Goal: Task Accomplishment & Management: Manage account settings

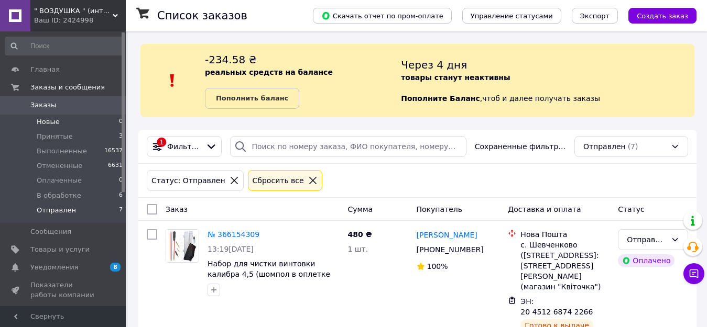
click at [50, 122] on span "Новые" at bounding box center [48, 121] width 23 height 9
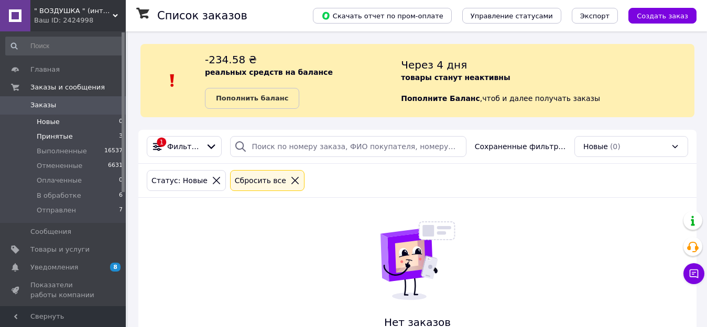
click at [55, 138] on span "Принятые" at bounding box center [55, 136] width 36 height 9
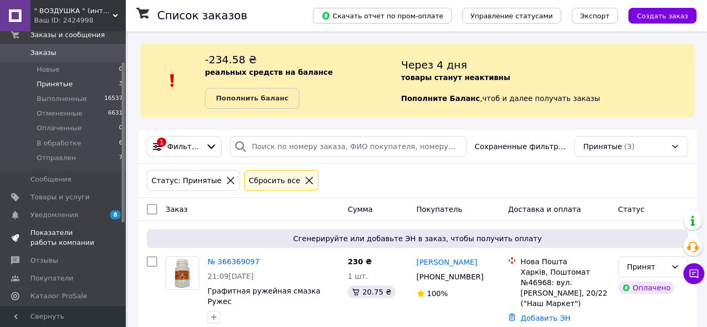
click at [37, 235] on span "Показатели работы компании" at bounding box center [63, 237] width 67 height 19
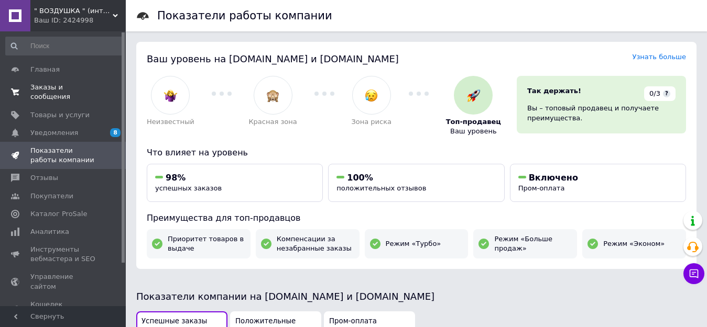
click at [69, 86] on span "Заказы и сообщения" at bounding box center [63, 92] width 67 height 19
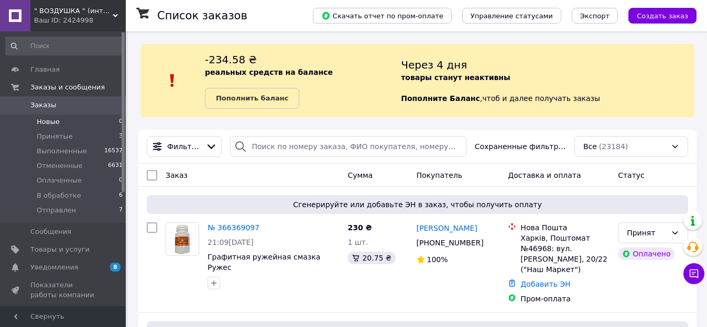
click at [41, 118] on span "Новые" at bounding box center [48, 121] width 23 height 9
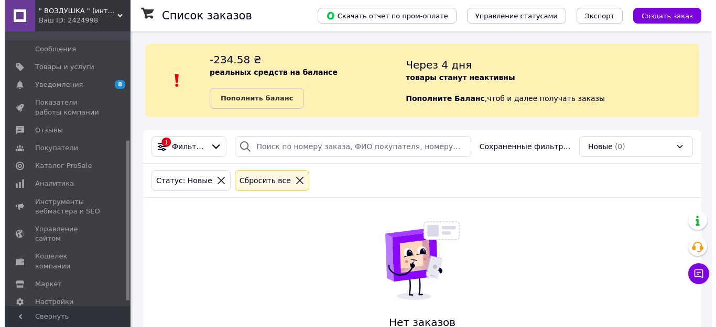
scroll to position [196, 0]
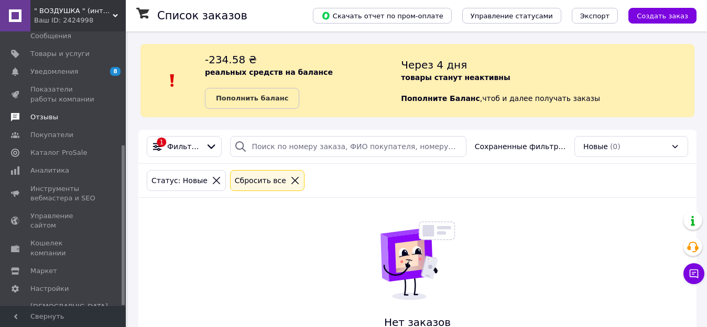
click at [40, 117] on span "Отзывы" at bounding box center [44, 117] width 28 height 9
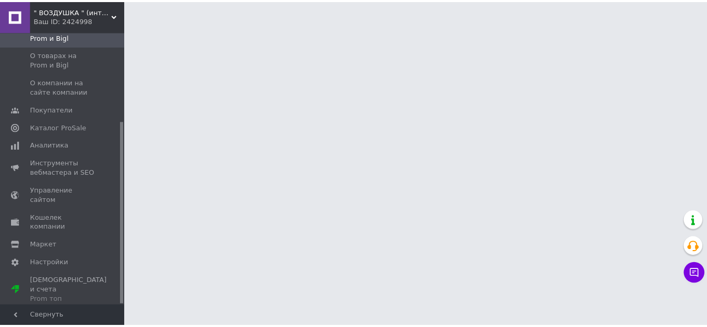
scroll to position [134, 0]
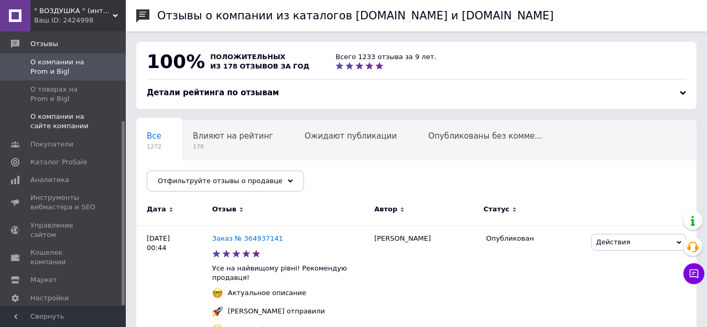
click at [56, 112] on span "О компании на сайте компании" at bounding box center [63, 121] width 67 height 19
